Goal: Check status: Check status

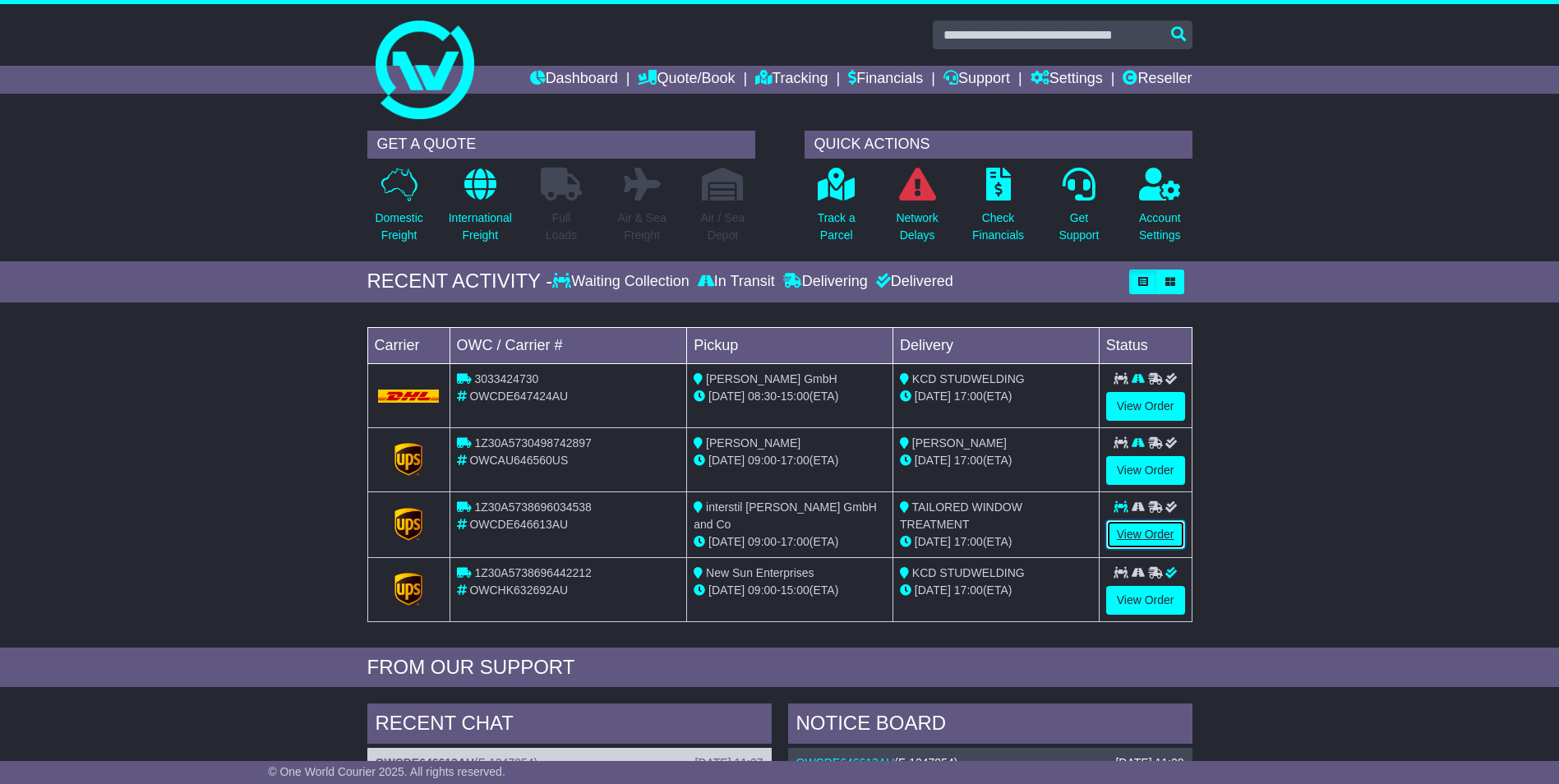
click at [1138, 533] on link "View Order" at bounding box center [1146, 534] width 79 height 29
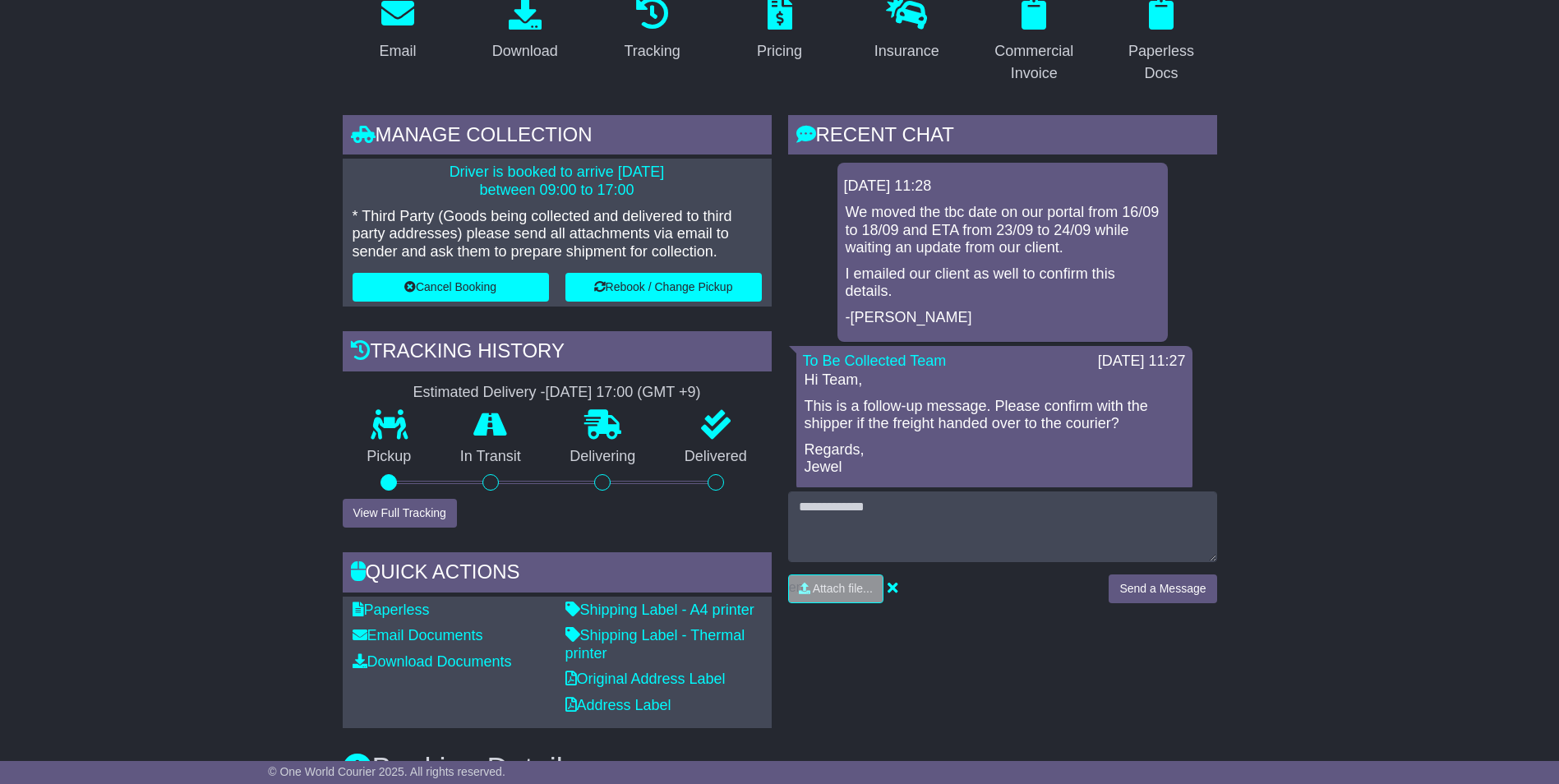
scroll to position [328, 0]
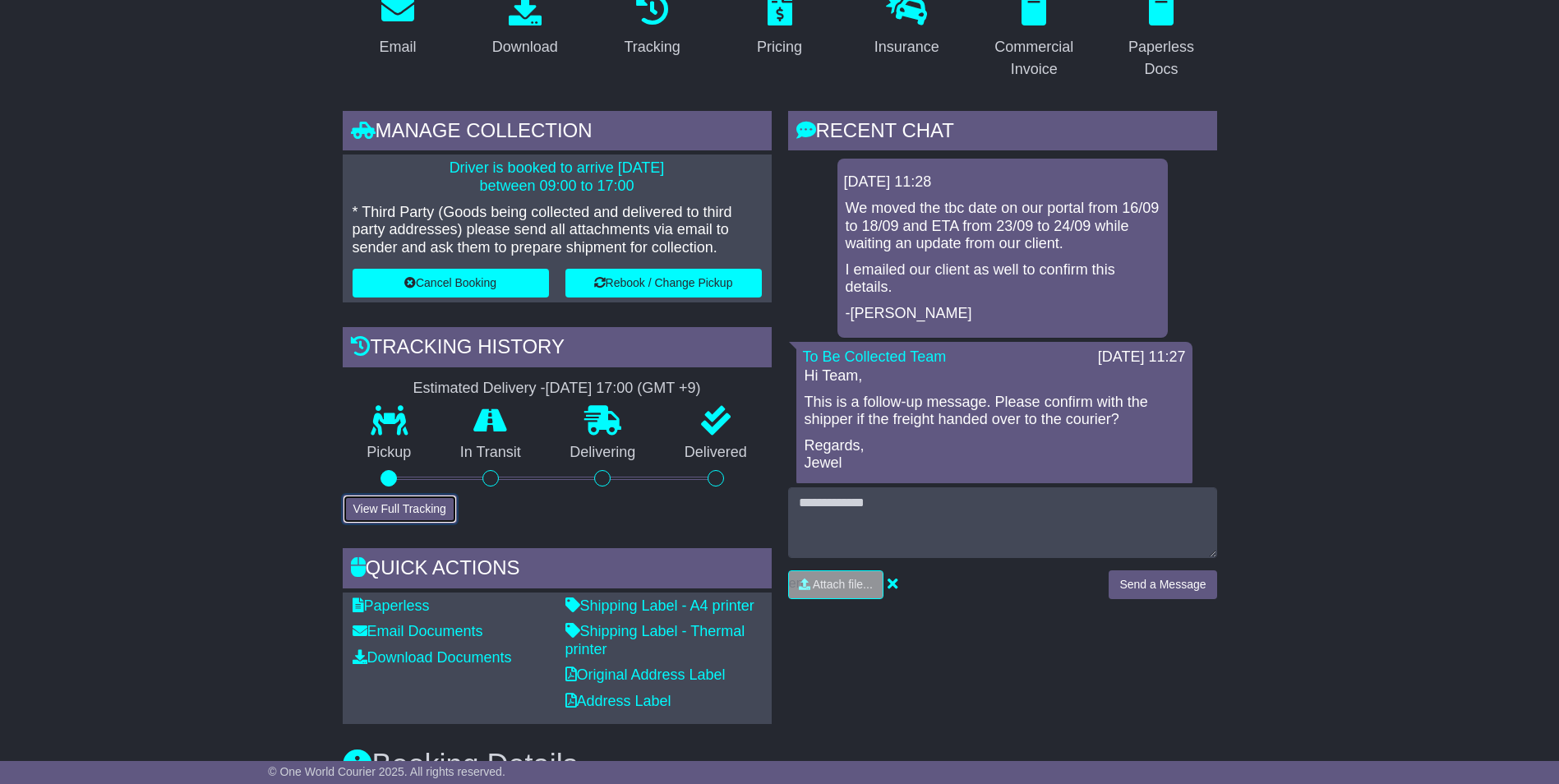
click at [413, 505] on button "View Full Tracking" at bounding box center [400, 509] width 114 height 29
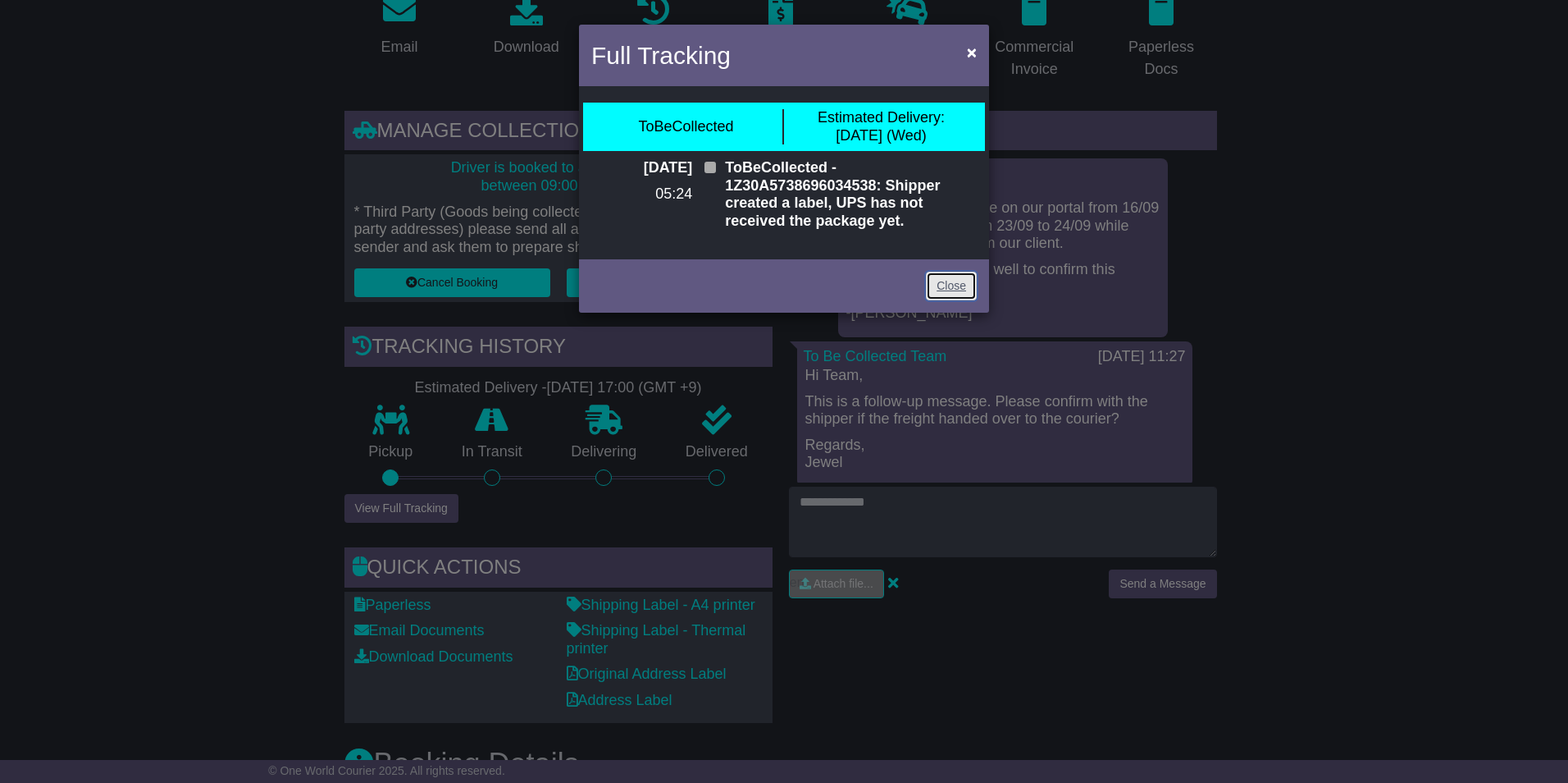
click at [944, 285] on link "Close" at bounding box center [951, 285] width 51 height 29
